Goal: Register for event/course

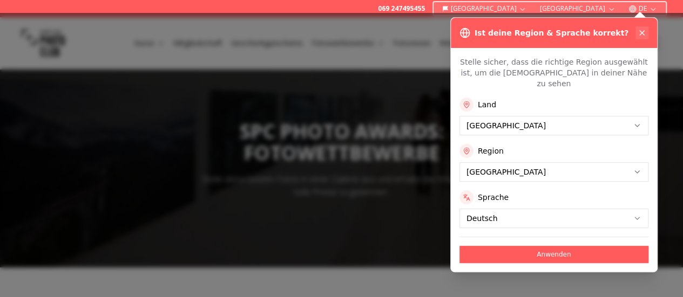
click at [644, 29] on icon at bounding box center [641, 33] width 9 height 9
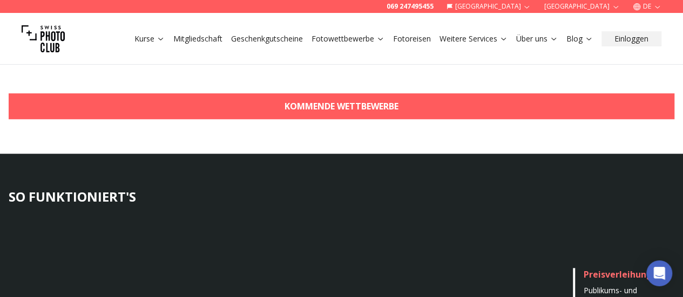
scroll to position [403, 0]
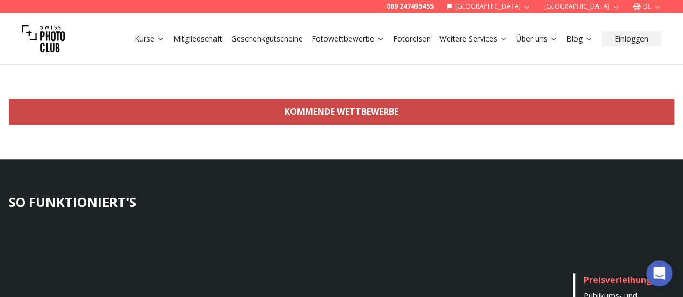
click at [382, 117] on link "KOMMENDE WETTBEWERBE" at bounding box center [341, 112] width 665 height 26
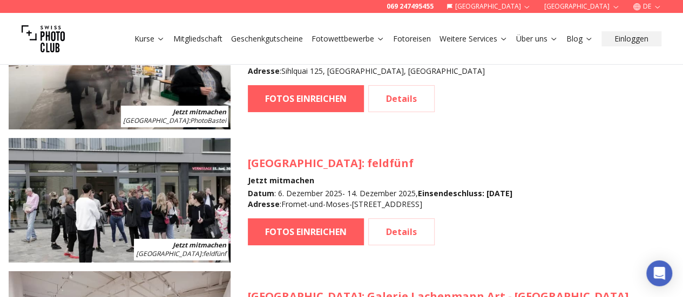
scroll to position [2031, 0]
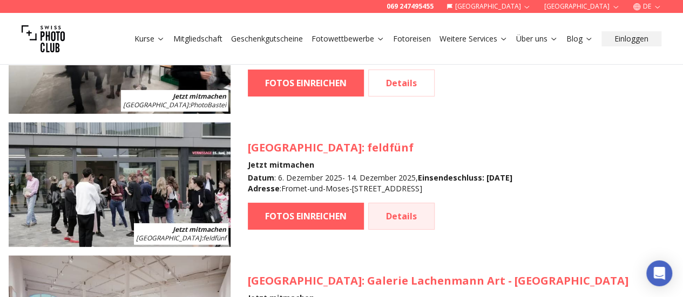
click at [409, 217] on link "Details" at bounding box center [401, 216] width 66 height 27
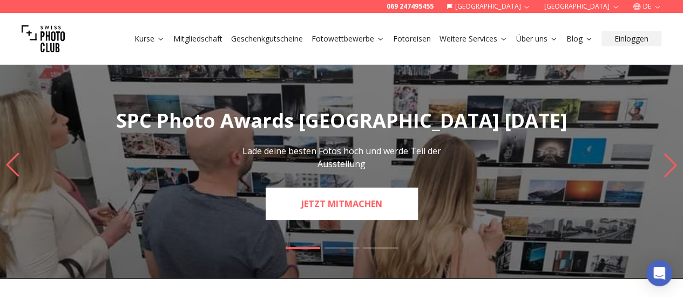
click at [371, 200] on link "JETZT MITMACHEN" at bounding box center [342, 204] width 152 height 32
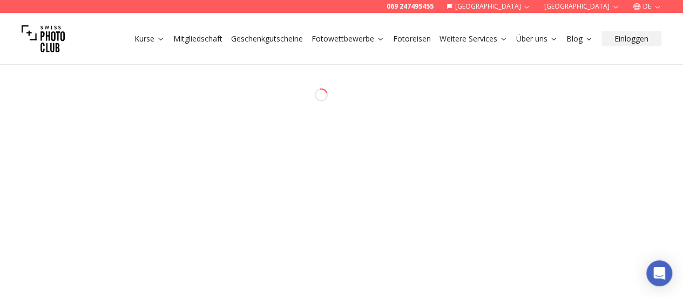
select select "*******"
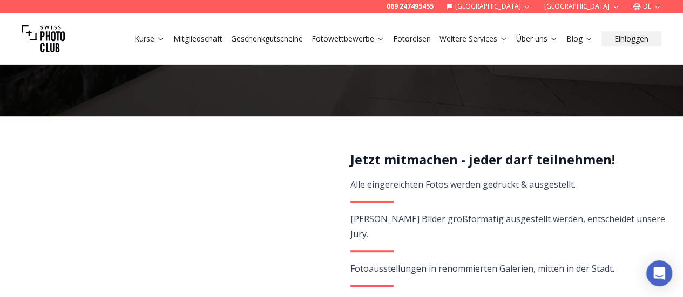
scroll to position [146, 0]
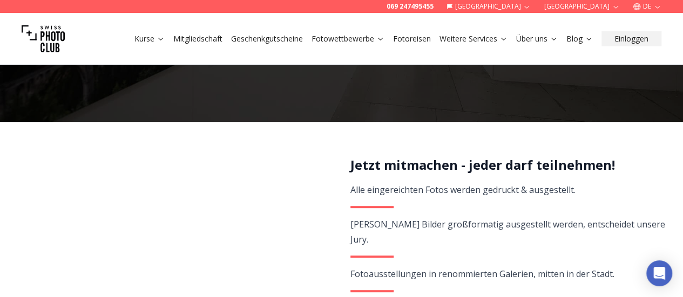
click at [414, 38] on link "Fotoreisen" at bounding box center [412, 38] width 38 height 11
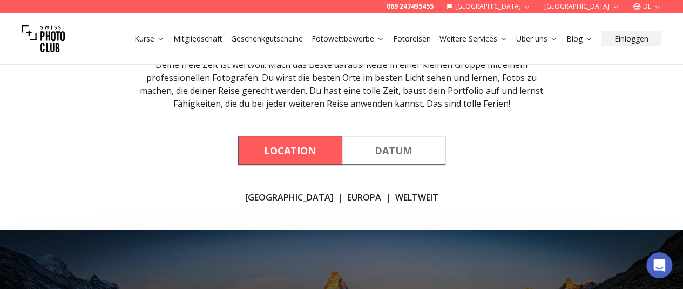
scroll to position [132, 0]
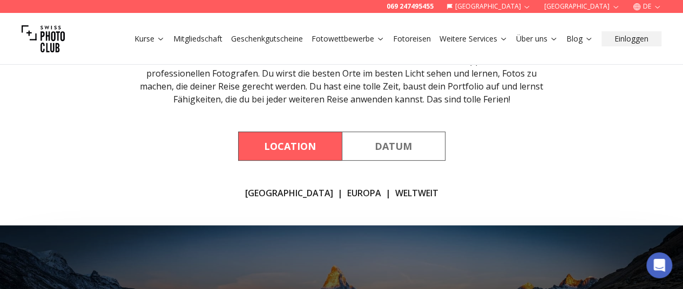
click at [308, 147] on button "Location" at bounding box center [290, 146] width 104 height 29
click at [395, 196] on link "WELTWEIT" at bounding box center [416, 193] width 43 height 13
